Goal: Task Accomplishment & Management: Complete application form

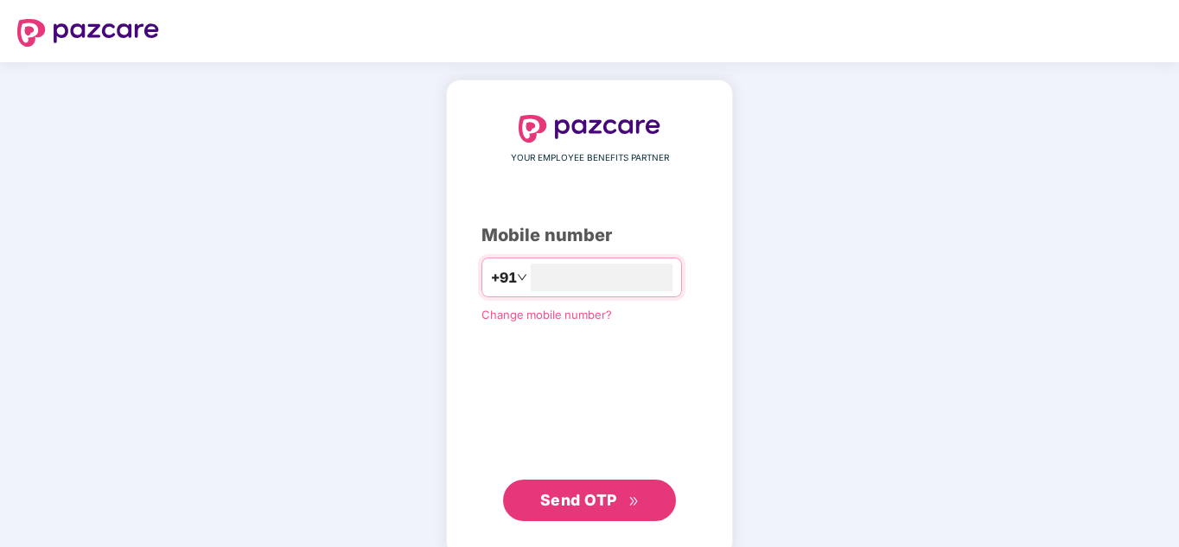
type input "**********"
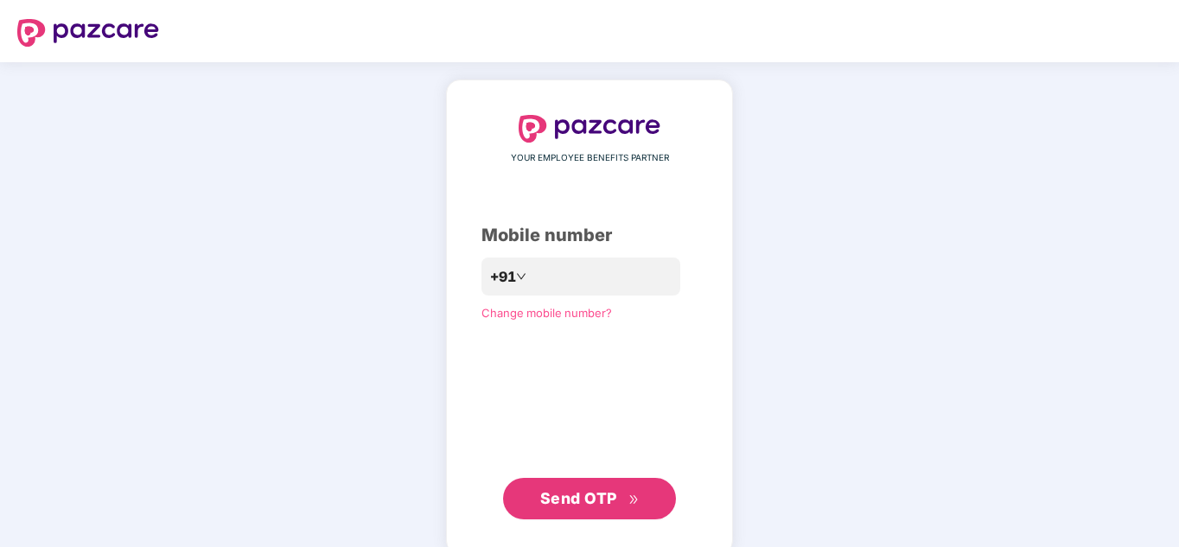
click at [600, 495] on span "Send OTP" at bounding box center [578, 498] width 77 height 18
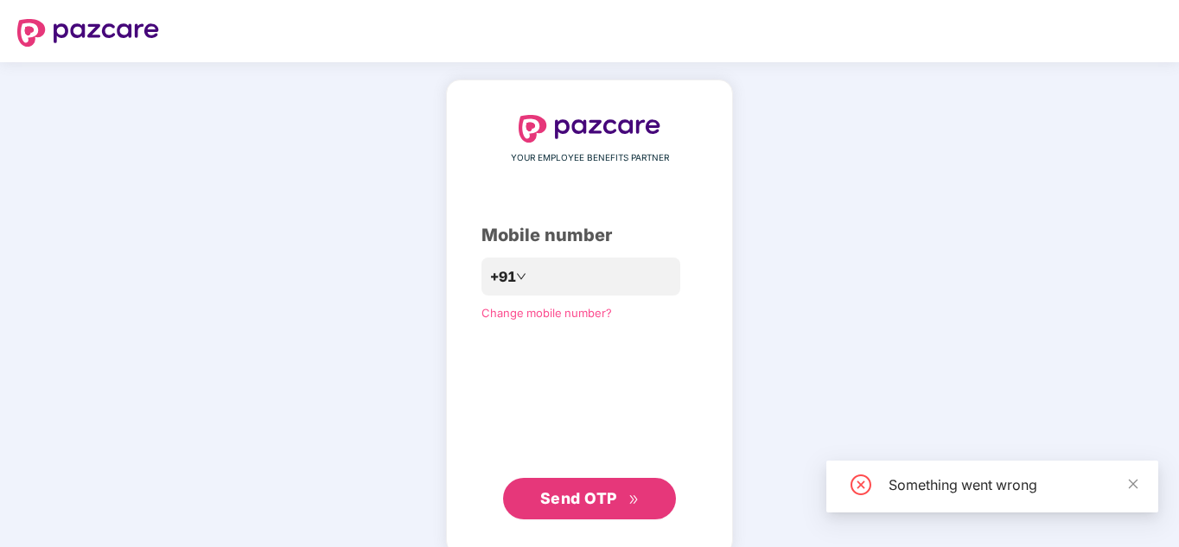
scroll to position [25, 0]
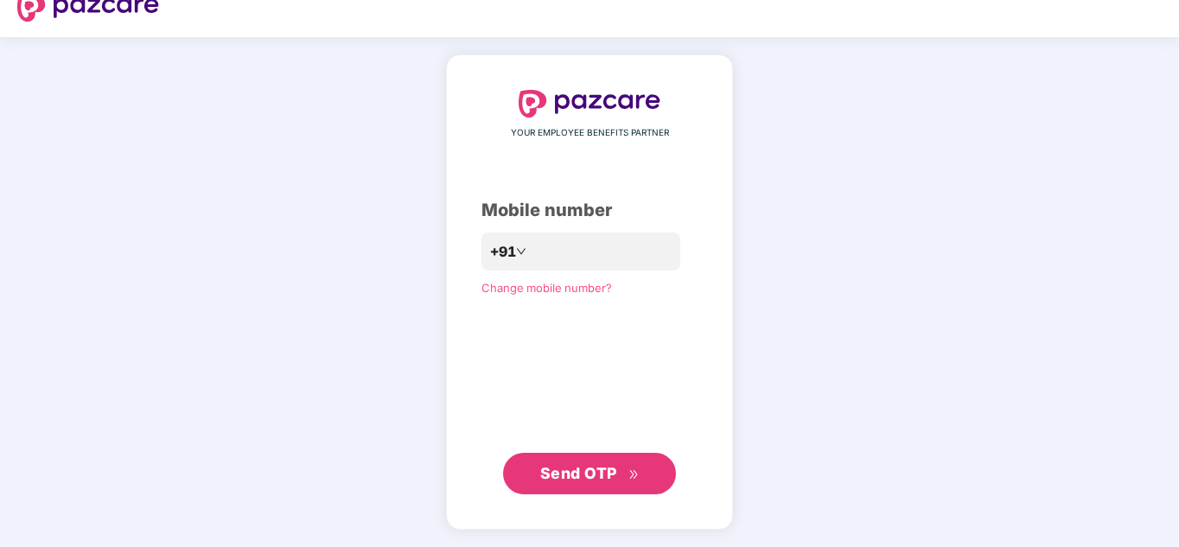
click at [598, 478] on span "Send OTP" at bounding box center [578, 473] width 77 height 18
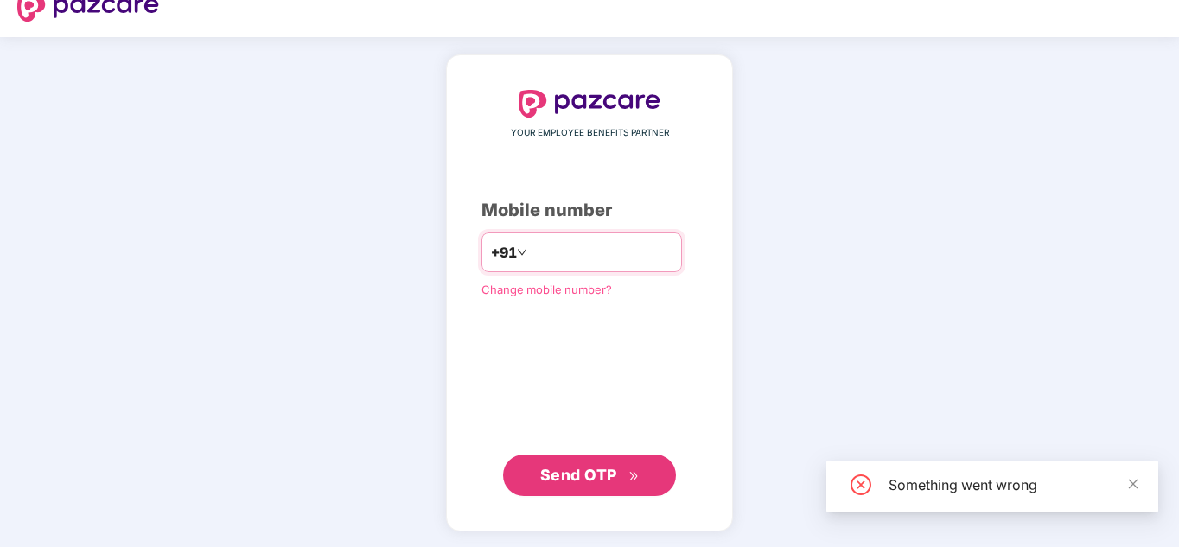
click at [608, 256] on input "**********" at bounding box center [602, 253] width 142 height 28
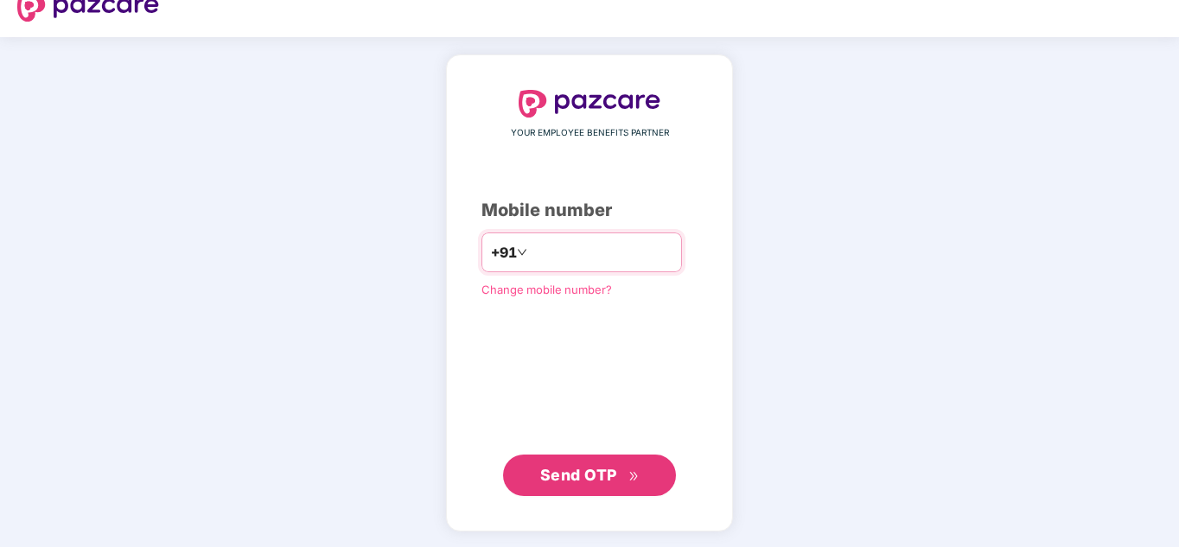
click at [517, 255] on icon "down" at bounding box center [522, 252] width 10 height 10
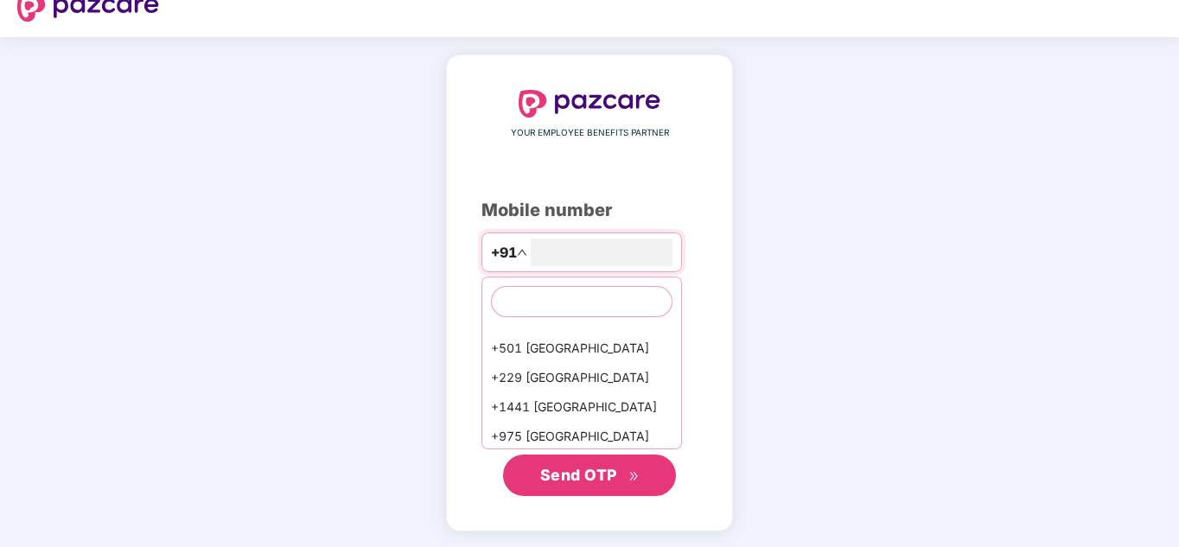
scroll to position [640, 0]
click at [568, 365] on div "+229 [GEOGRAPHIC_DATA]" at bounding box center [582, 376] width 199 height 29
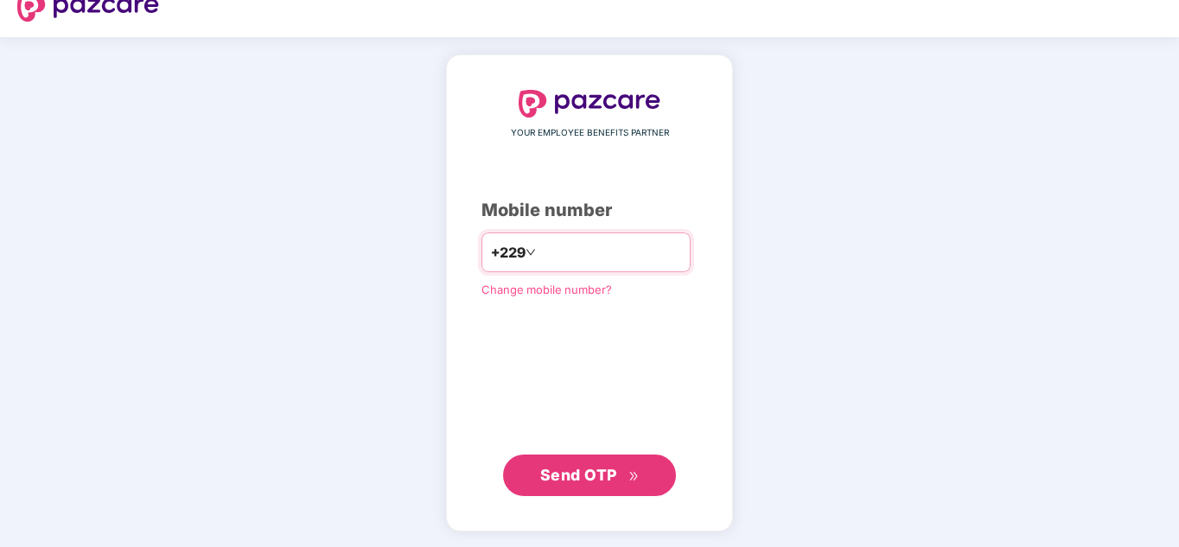
scroll to position [27, 0]
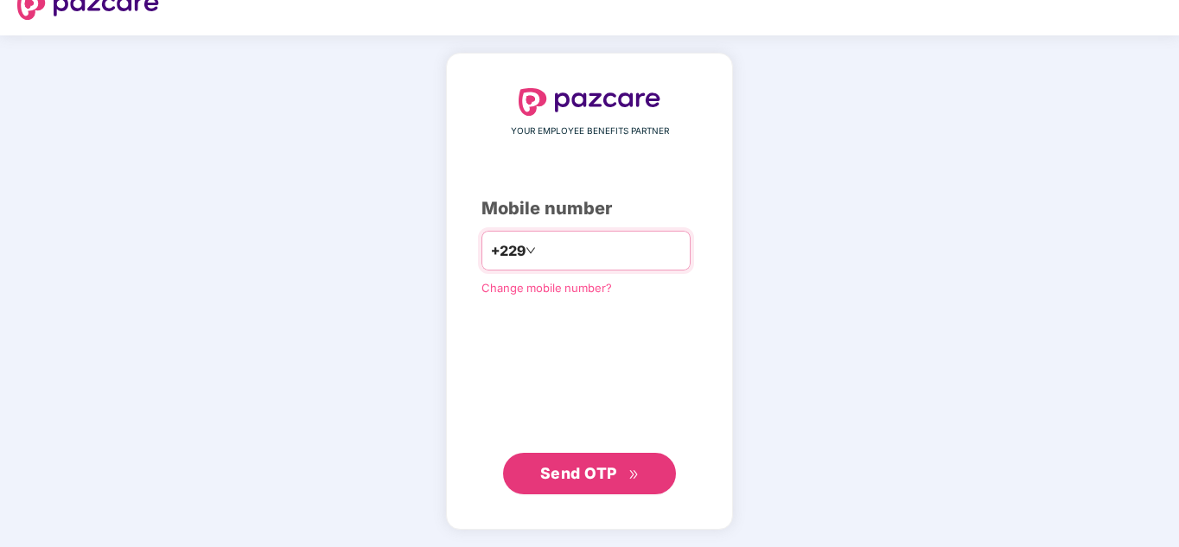
click at [526, 254] on icon "down" at bounding box center [531, 251] width 10 height 10
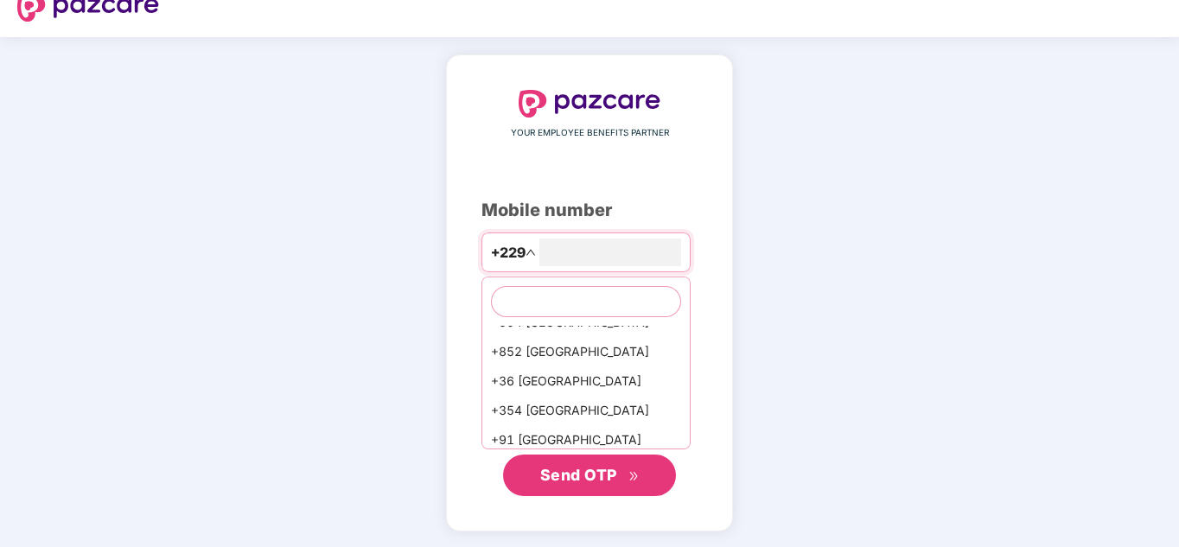
scroll to position [2845, 0]
click at [509, 428] on div "+91 [GEOGRAPHIC_DATA]" at bounding box center [587, 442] width 208 height 29
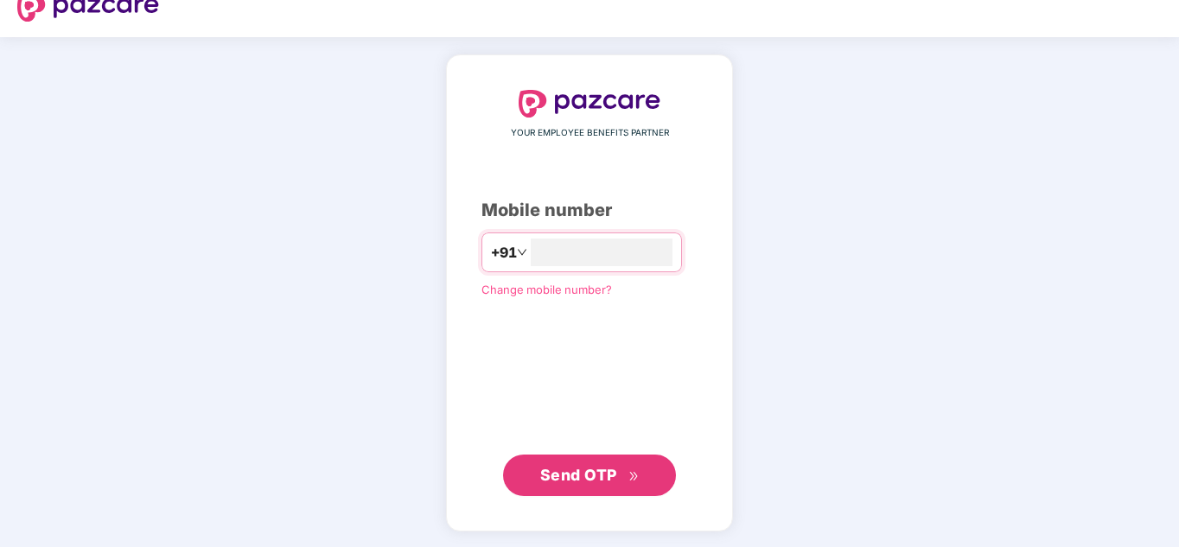
click at [608, 482] on span "Send OTP" at bounding box center [578, 475] width 77 height 18
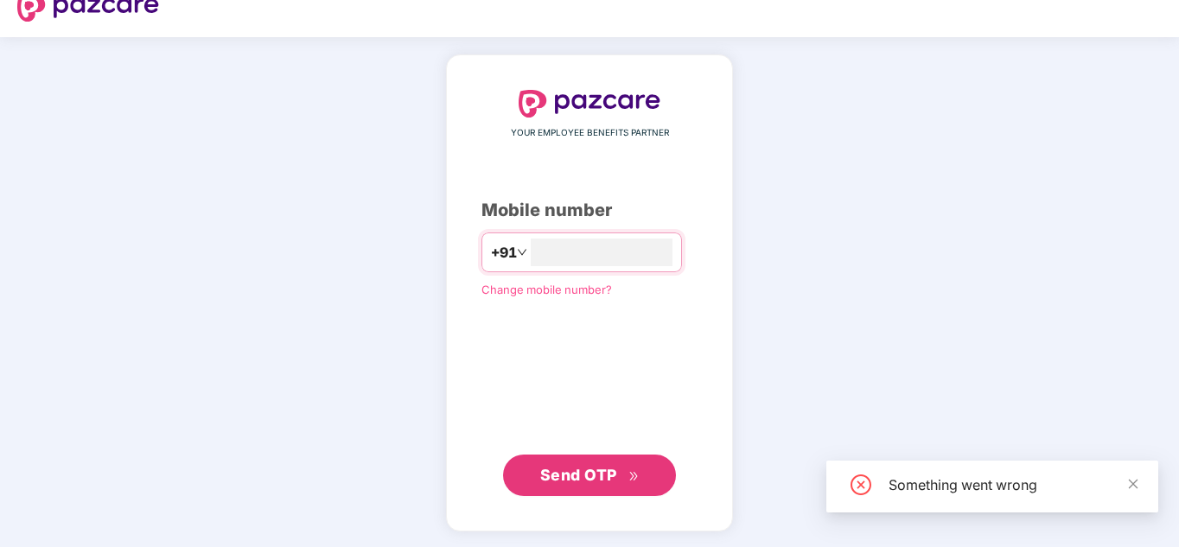
scroll to position [0, 0]
